Goal: Transaction & Acquisition: Purchase product/service

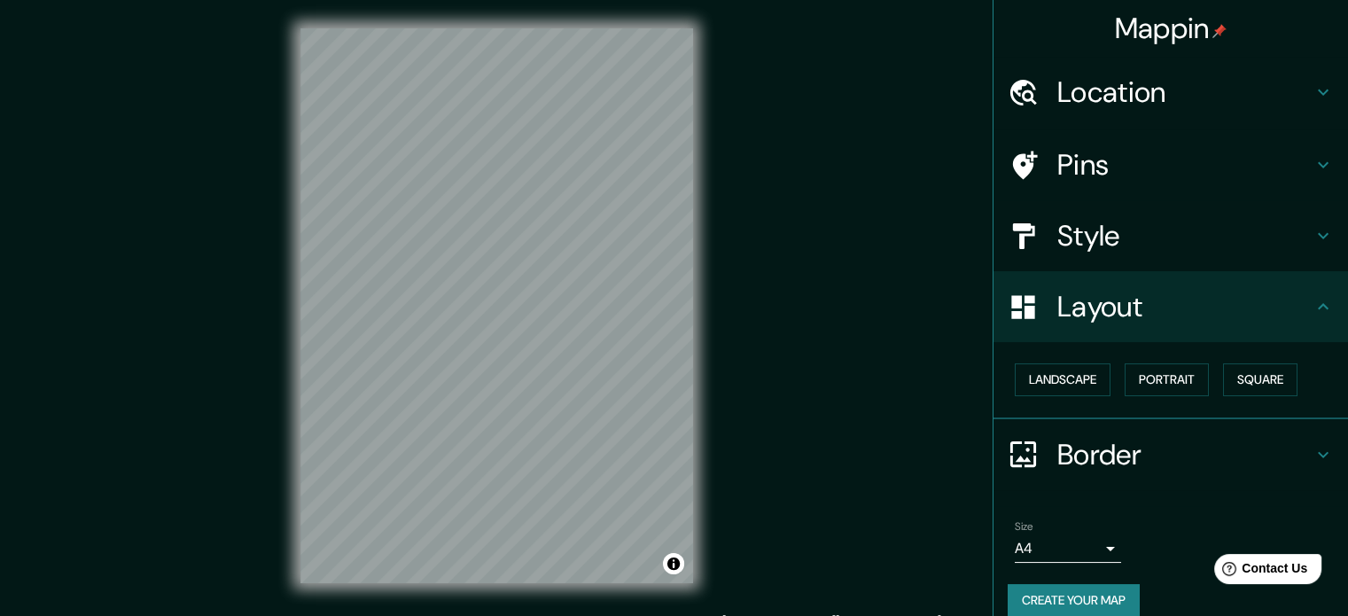
scroll to position [19, 0]
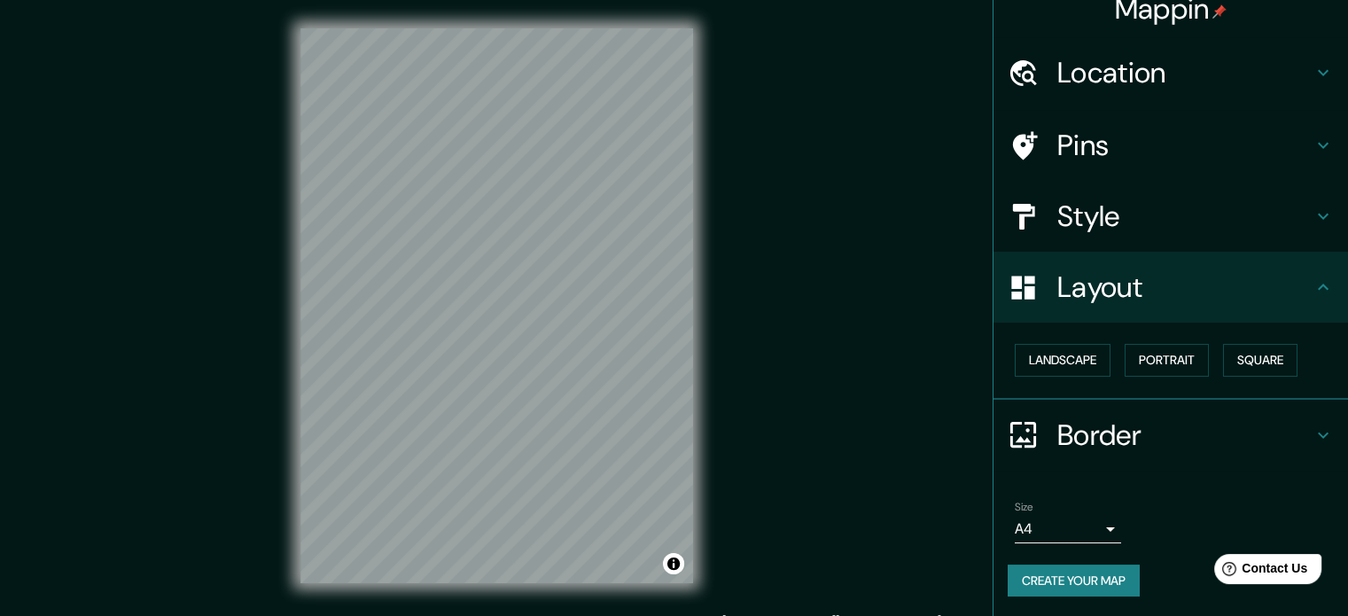
click at [1072, 202] on h4 "Style" at bounding box center [1184, 216] width 255 height 35
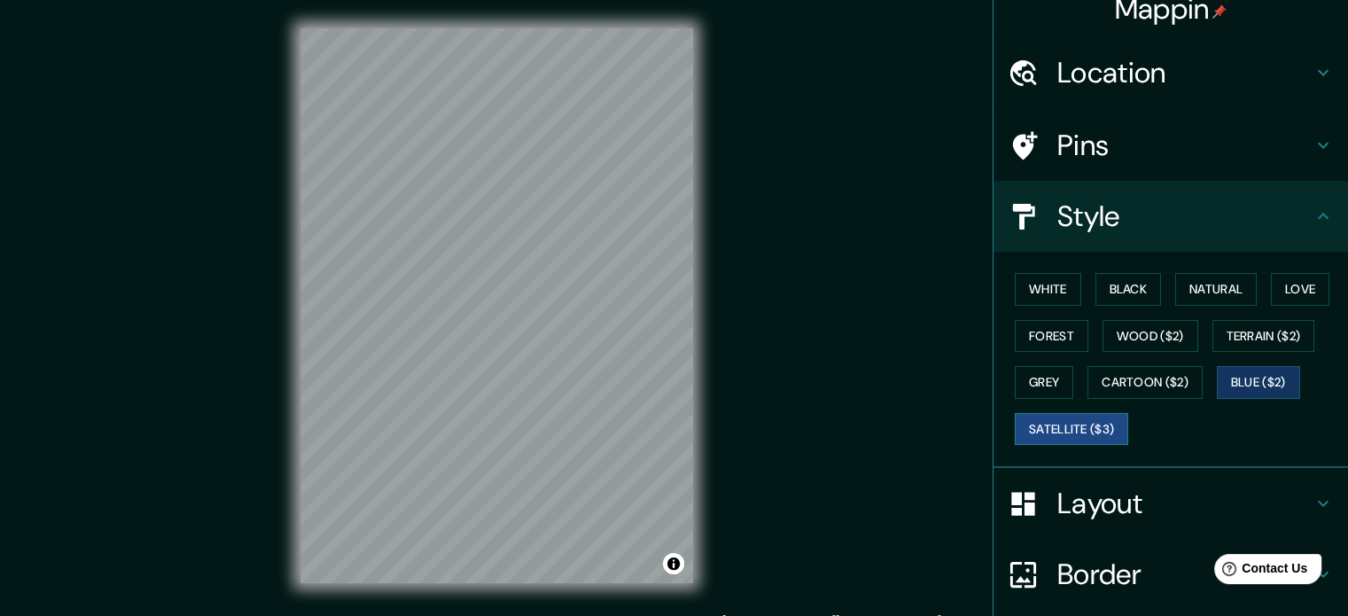
click at [1048, 422] on button "Satellite ($3)" at bounding box center [1071, 429] width 113 height 33
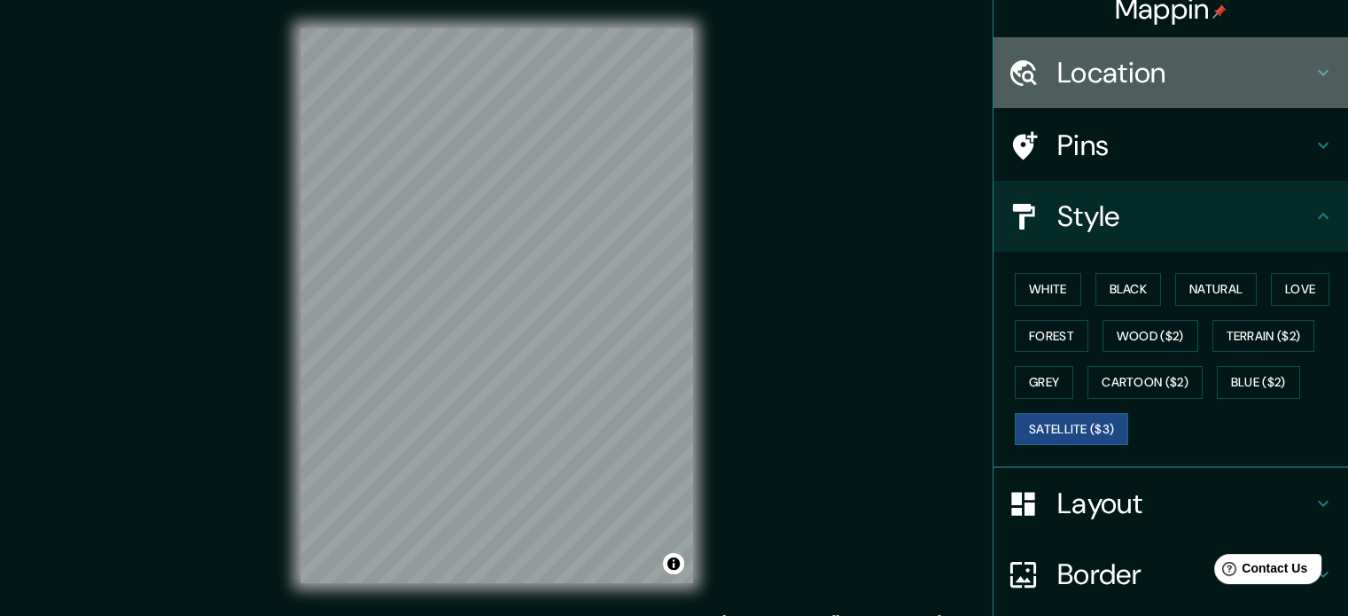
click at [1122, 62] on h4 "Location" at bounding box center [1184, 72] width 255 height 35
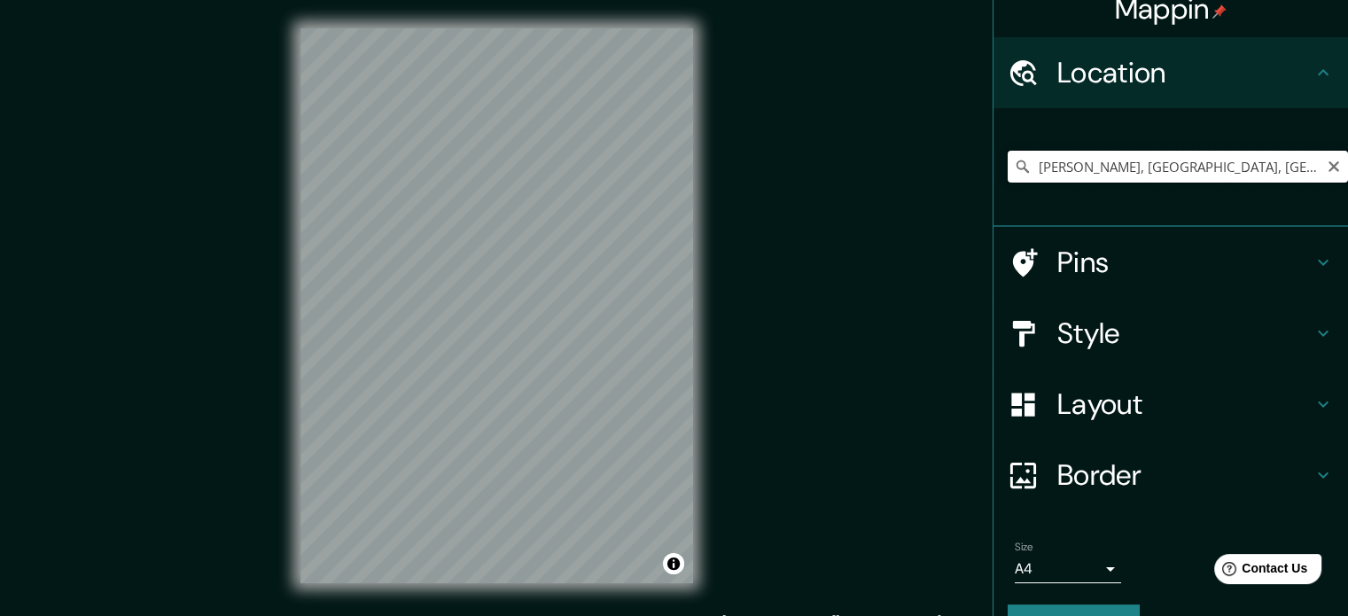
click at [1128, 165] on input "[PERSON_NAME], [GEOGRAPHIC_DATA], [GEOGRAPHIC_DATA], [GEOGRAPHIC_DATA]" at bounding box center [1178, 167] width 340 height 32
click at [1145, 175] on input "[PERSON_NAME], [GEOGRAPHIC_DATA], [GEOGRAPHIC_DATA], [GEOGRAPHIC_DATA]" at bounding box center [1178, 167] width 340 height 32
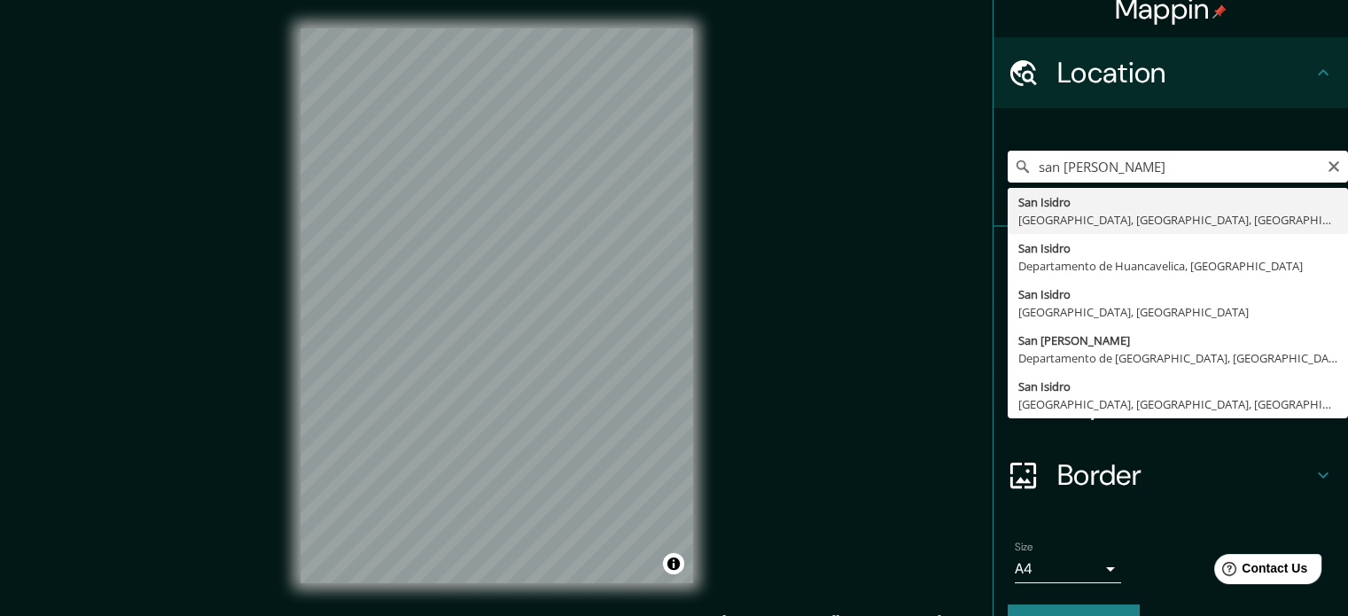
type input "[GEOGRAPHIC_DATA][PERSON_NAME], [GEOGRAPHIC_DATA], [GEOGRAPHIC_DATA], [GEOGRAPH…"
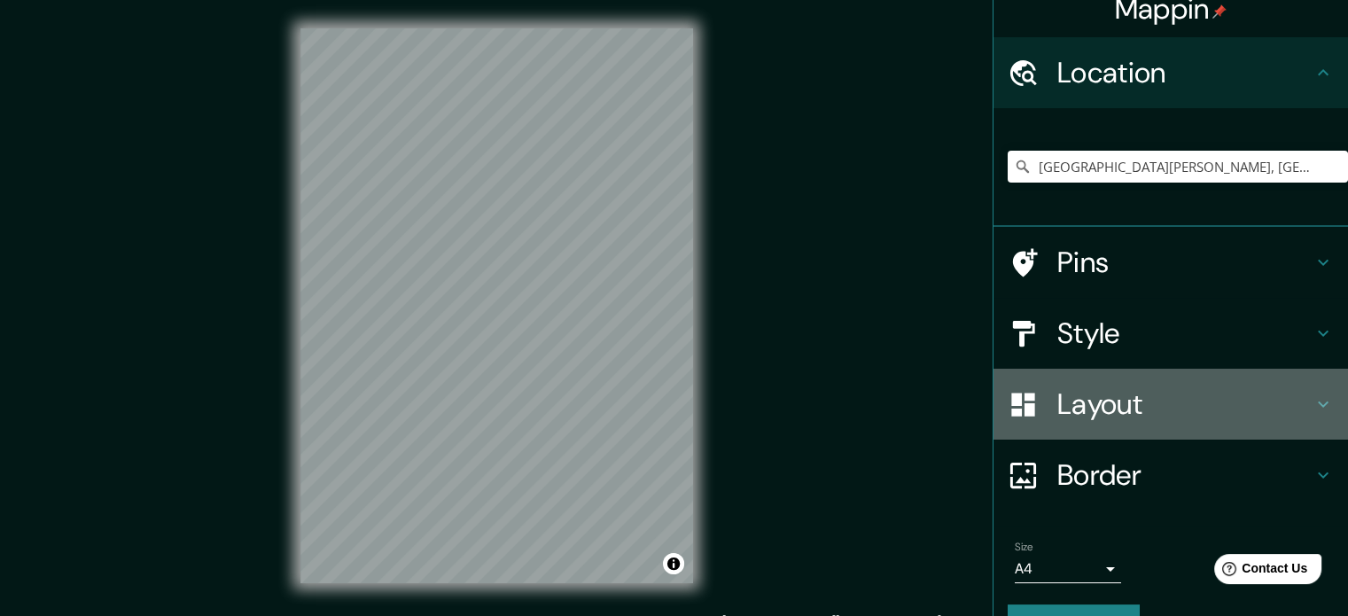
click at [1089, 391] on h4 "Layout" at bounding box center [1184, 403] width 255 height 35
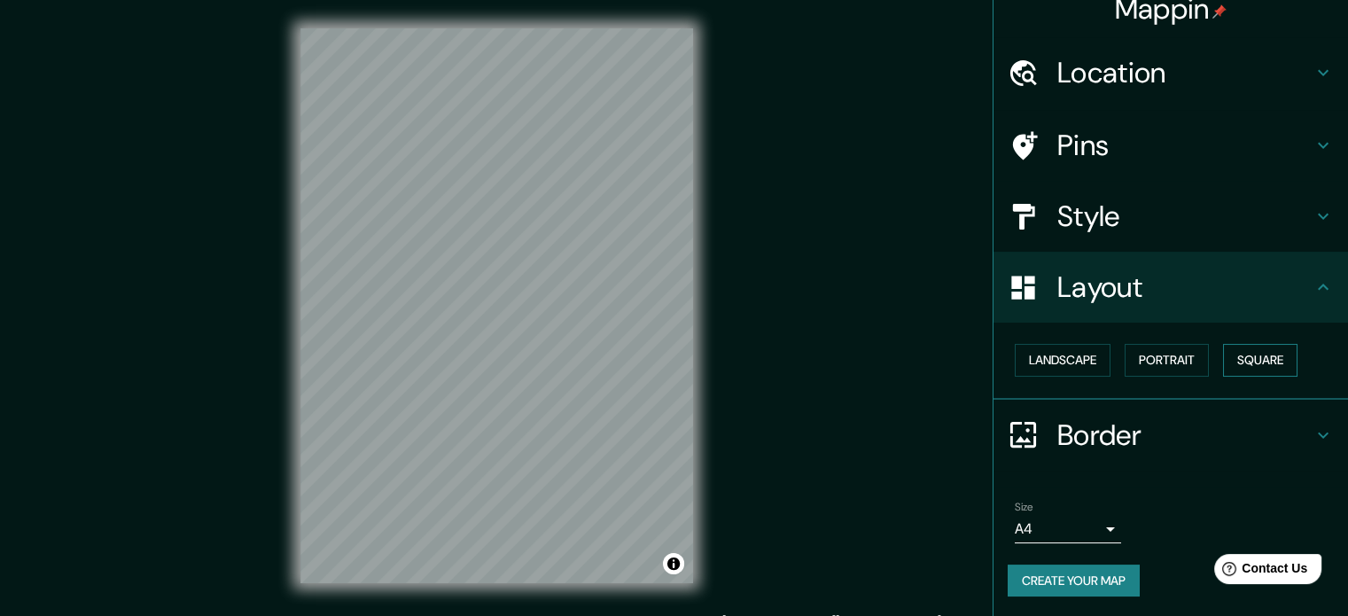
click at [1235, 347] on button "Square" at bounding box center [1260, 360] width 74 height 33
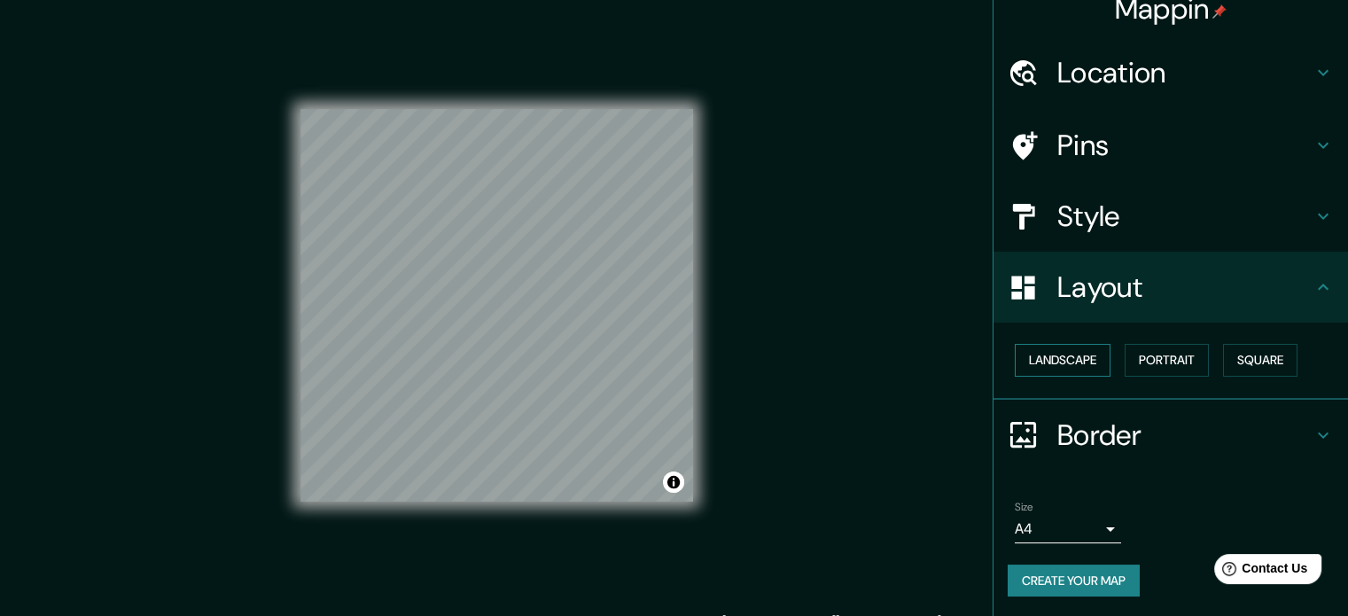
click at [1070, 357] on button "Landscape" at bounding box center [1063, 360] width 96 height 33
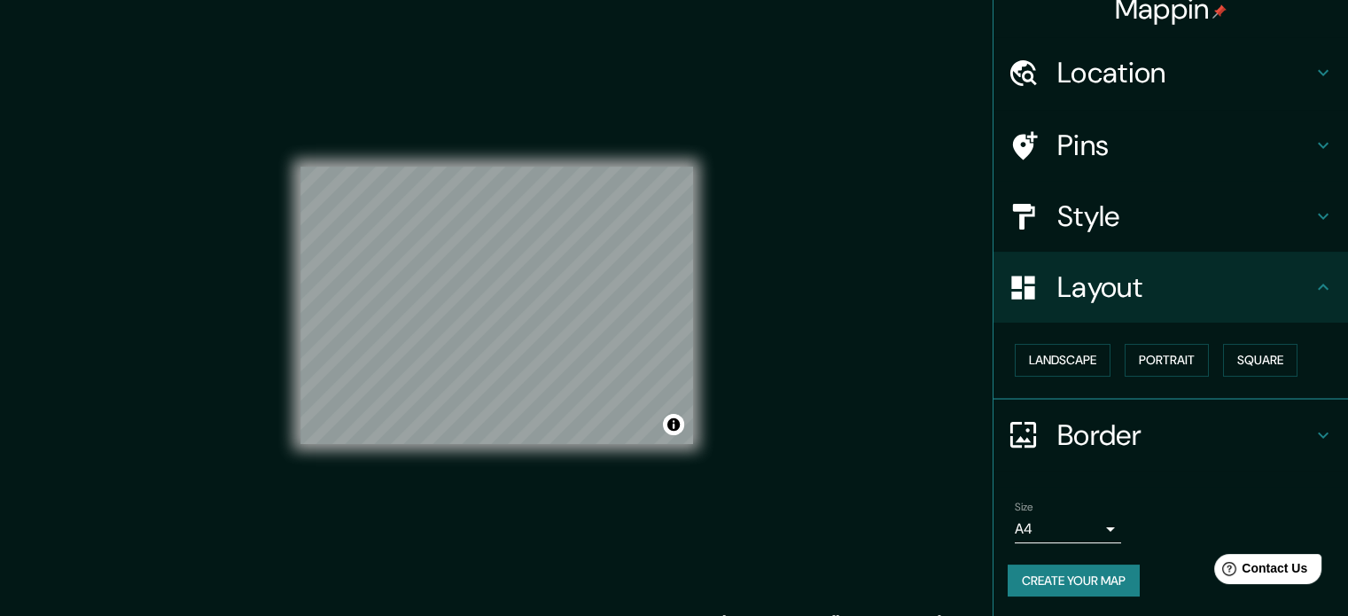
click at [1113, 212] on h4 "Style" at bounding box center [1184, 216] width 255 height 35
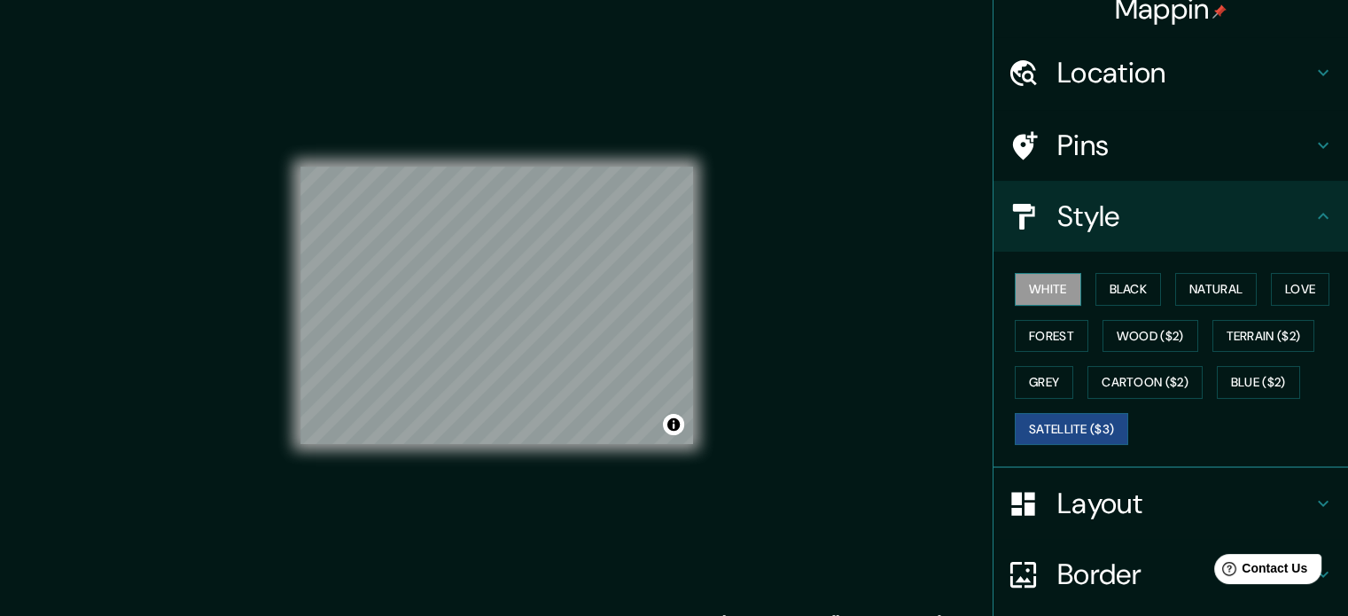
click at [1046, 287] on button "White" at bounding box center [1048, 289] width 66 height 33
click at [1120, 292] on button "Black" at bounding box center [1128, 289] width 66 height 33
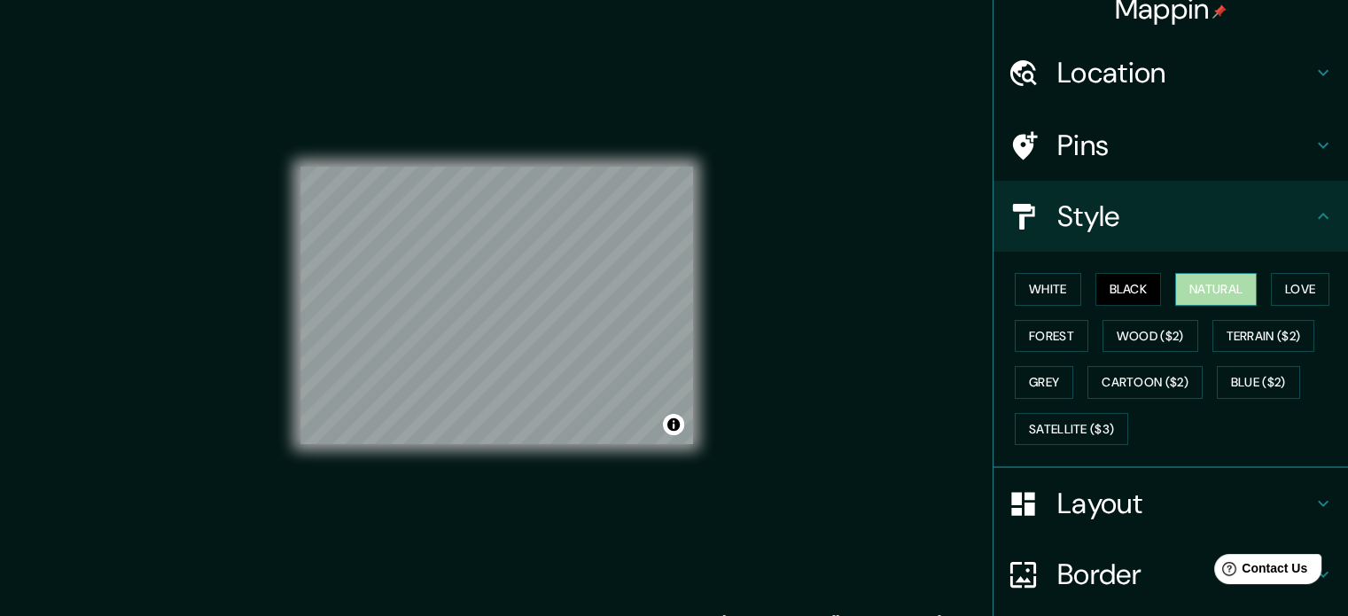
click at [1180, 288] on button "Natural" at bounding box center [1216, 289] width 82 height 33
click at [1271, 292] on button "Love" at bounding box center [1300, 289] width 58 height 33
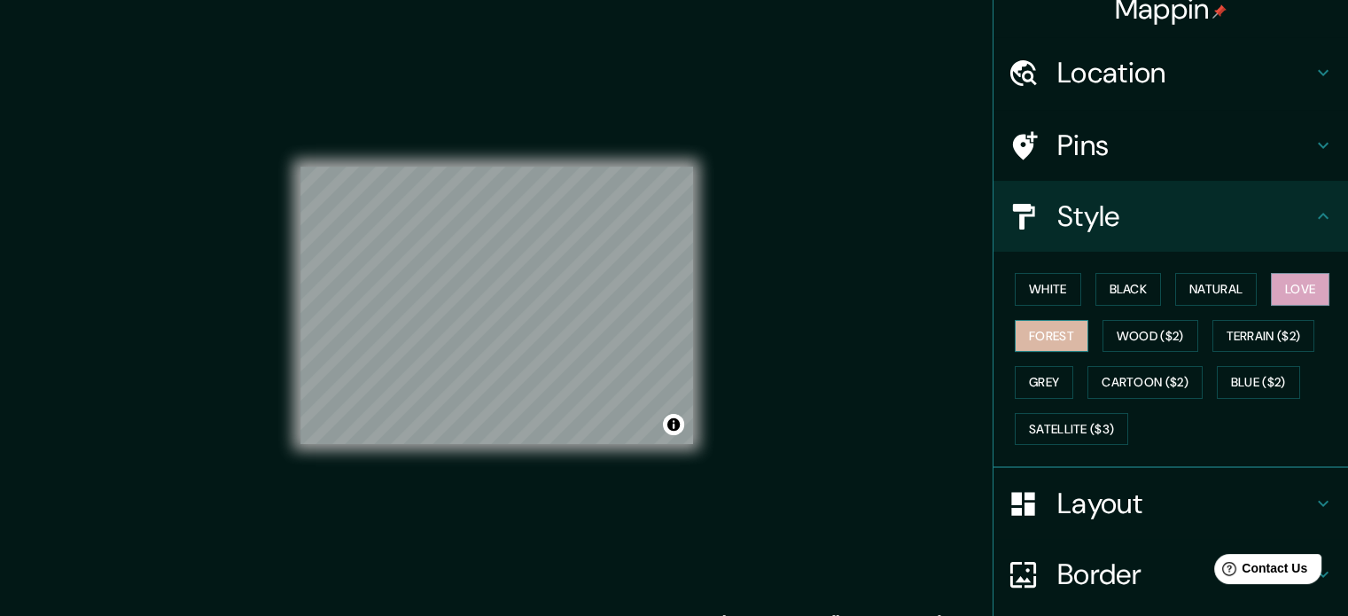
click at [1039, 336] on button "Forest" at bounding box center [1052, 336] width 74 height 33
click at [1138, 326] on button "Wood ($2)" at bounding box center [1150, 336] width 96 height 33
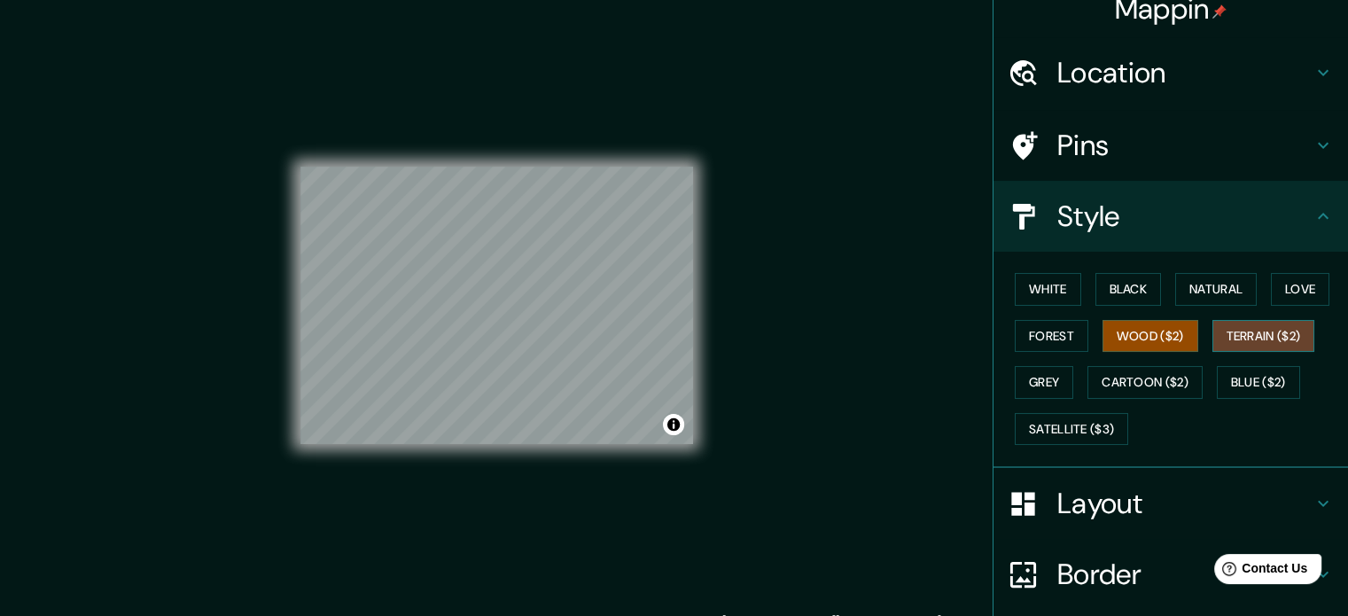
click at [1255, 336] on button "Terrain ($2)" at bounding box center [1263, 336] width 103 height 33
click at [1052, 381] on button "Grey" at bounding box center [1044, 382] width 58 height 33
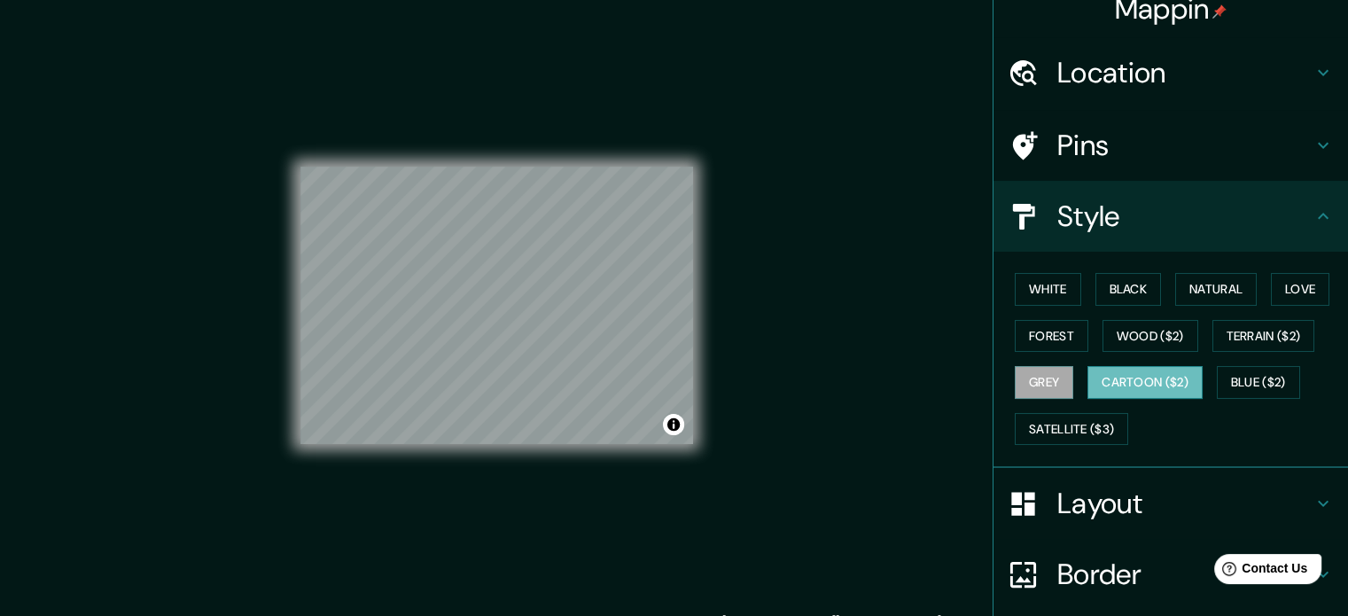
click at [1139, 378] on button "Cartoon ($2)" at bounding box center [1144, 382] width 115 height 33
click at [1250, 378] on button "Blue ($2)" at bounding box center [1258, 382] width 83 height 33
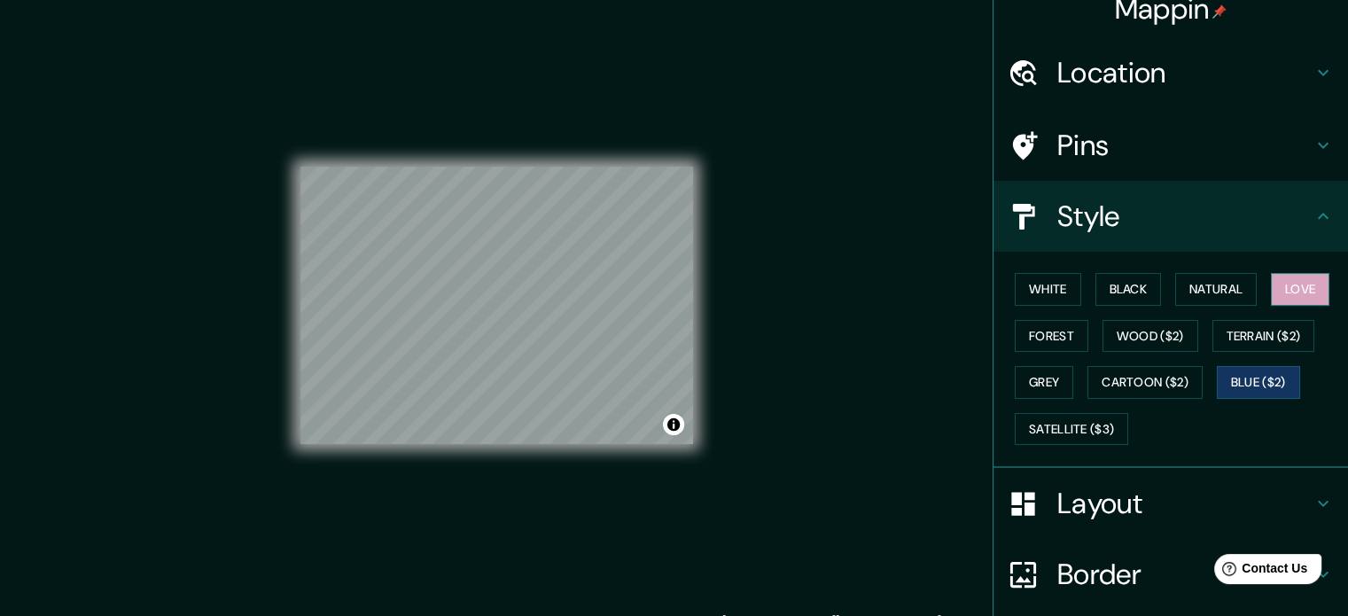
click at [1298, 275] on button "Love" at bounding box center [1300, 289] width 58 height 33
click at [1033, 279] on button "White" at bounding box center [1048, 289] width 66 height 33
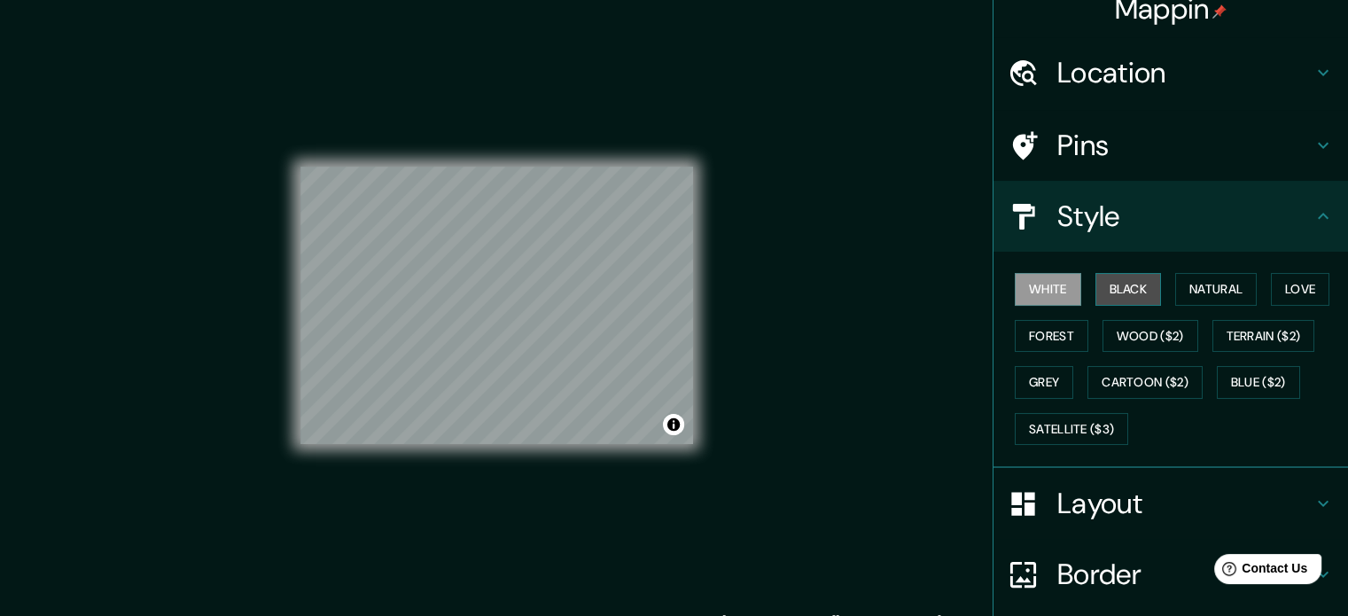
click at [1098, 284] on button "Black" at bounding box center [1128, 289] width 66 height 33
click at [1194, 290] on button "Natural" at bounding box center [1216, 289] width 82 height 33
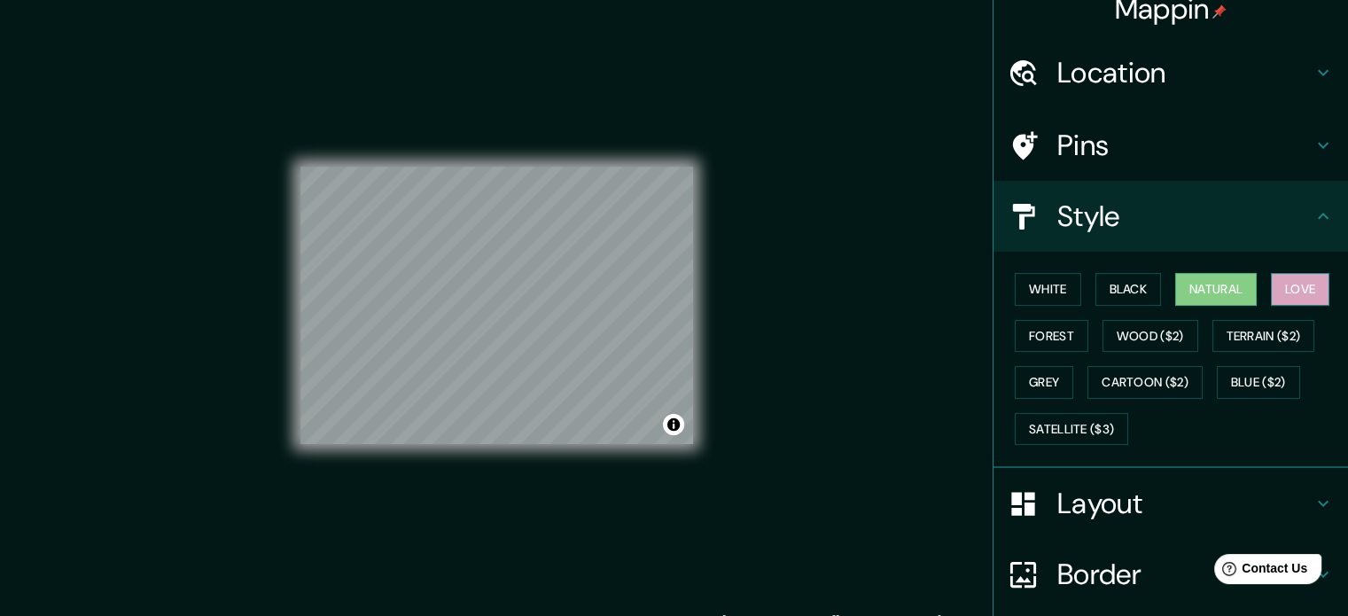
click at [1285, 299] on button "Love" at bounding box center [1300, 289] width 58 height 33
click at [1042, 340] on button "Forest" at bounding box center [1052, 336] width 74 height 33
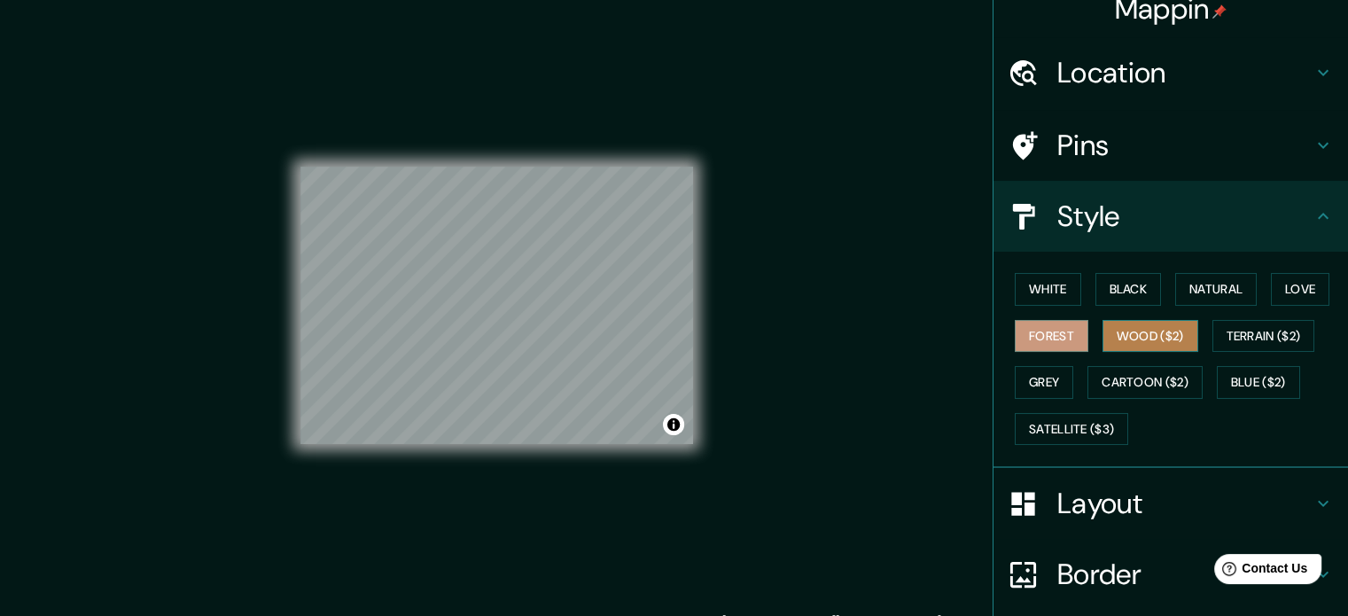
click at [1135, 336] on button "Wood ($2)" at bounding box center [1150, 336] width 96 height 33
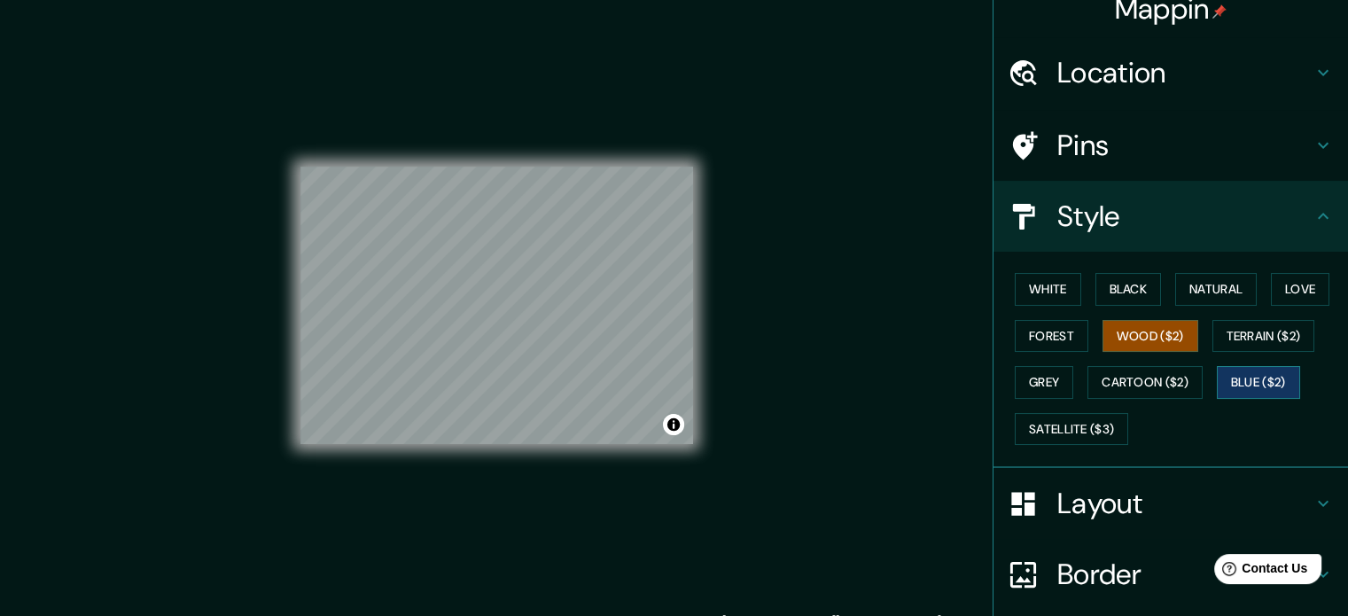
click at [1251, 387] on button "Blue ($2)" at bounding box center [1258, 382] width 83 height 33
click at [773, 348] on div "Mappin Location [GEOGRAPHIC_DATA][PERSON_NAME], [GEOGRAPHIC_DATA], [GEOGRAPHIC_…" at bounding box center [674, 320] width 1348 height 640
click at [1228, 331] on button "Terrain ($2)" at bounding box center [1263, 336] width 103 height 33
click at [1130, 327] on button "Wood ($2)" at bounding box center [1150, 336] width 96 height 33
click at [1051, 335] on button "Forest" at bounding box center [1052, 336] width 74 height 33
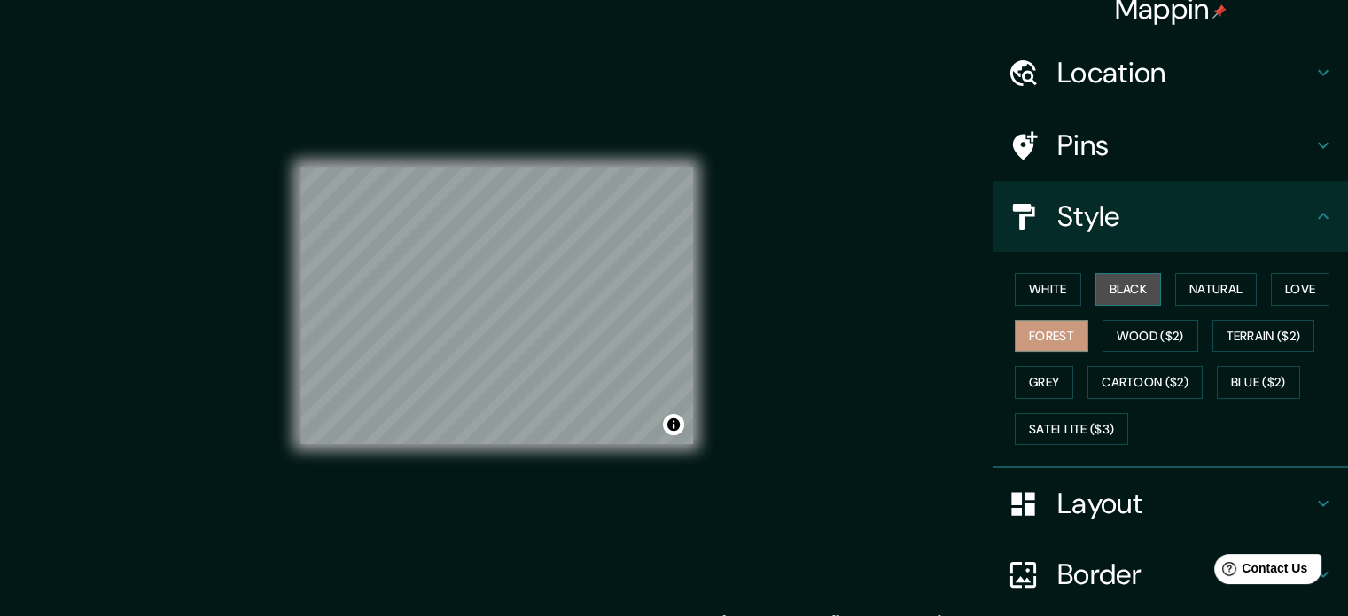
click at [1107, 286] on button "Black" at bounding box center [1128, 289] width 66 height 33
click at [1058, 297] on button "White" at bounding box center [1048, 289] width 66 height 33
click at [1106, 292] on button "Black" at bounding box center [1128, 289] width 66 height 33
click at [1095, 281] on button "Black" at bounding box center [1128, 289] width 66 height 33
click at [1102, 281] on button "Black" at bounding box center [1128, 289] width 66 height 33
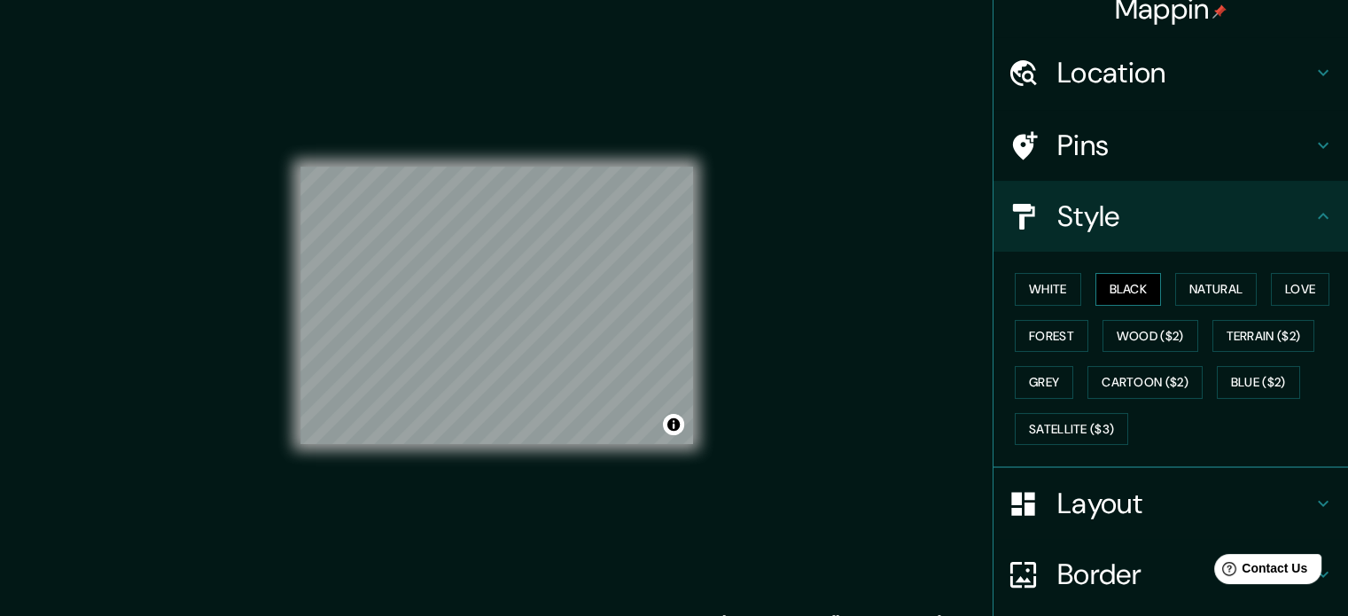
click at [1112, 296] on button "Black" at bounding box center [1128, 289] width 66 height 33
click at [1028, 280] on button "White" at bounding box center [1048, 289] width 66 height 33
click at [1127, 286] on button "Black" at bounding box center [1128, 289] width 66 height 33
click at [1209, 291] on button "Natural" at bounding box center [1216, 289] width 82 height 33
click at [1273, 293] on button "Love" at bounding box center [1300, 289] width 58 height 33
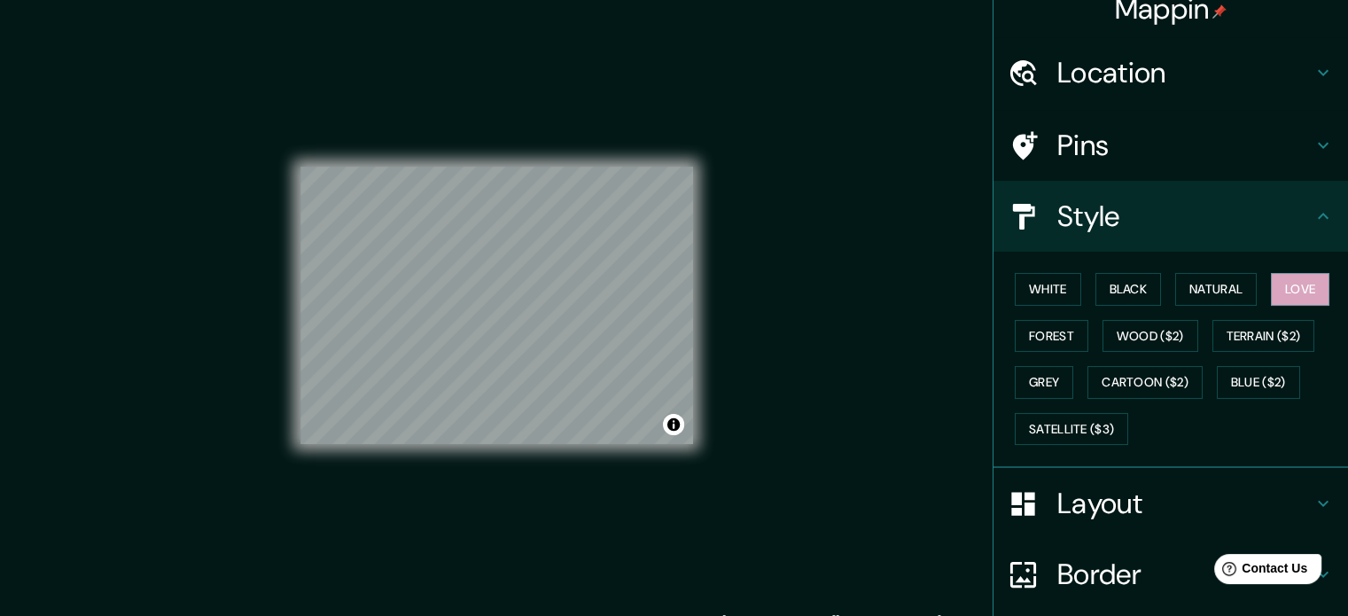
drag, startPoint x: 671, startPoint y: 130, endPoint x: 1097, endPoint y: 500, distance: 564.2
click at [1097, 500] on h4 "Layout" at bounding box center [1184, 503] width 255 height 35
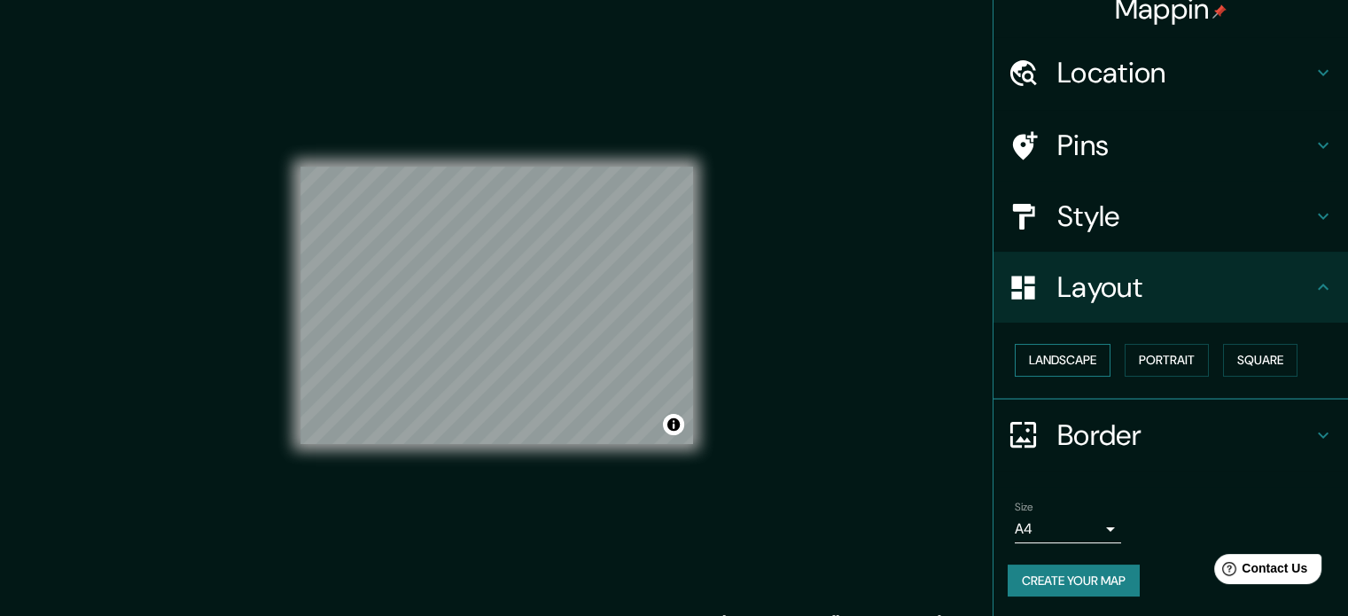
click at [1055, 353] on button "Landscape" at bounding box center [1063, 360] width 96 height 33
click at [1143, 361] on button "Portrait" at bounding box center [1167, 360] width 84 height 33
